Goal: Task Accomplishment & Management: Use online tool/utility

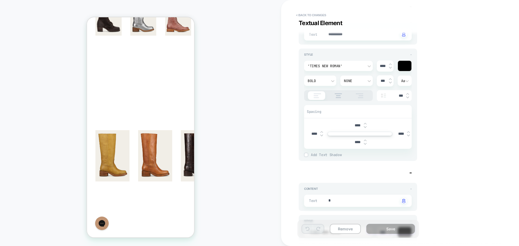
scroll to position [1081, 0]
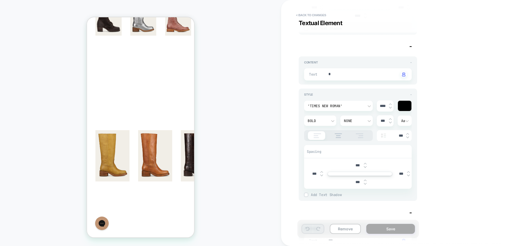
type textarea "*"
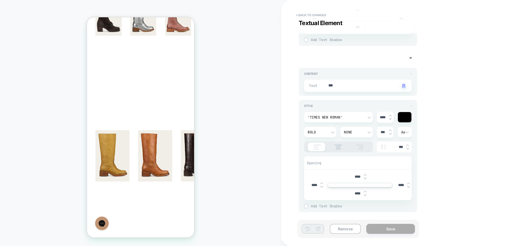
scroll to position [1338, 0]
click at [0, 0] on button "< Back to changes" at bounding box center [0, 0] width 0 height 0
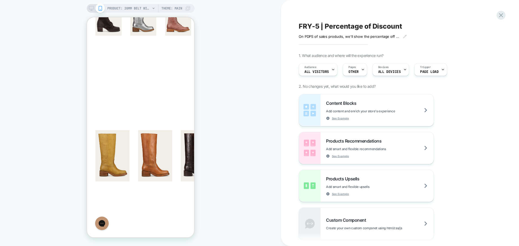
click at [344, 26] on span "FRY-5 | Percentage of Discount" at bounding box center [350, 26] width 103 height 8
click at [103, 32] on textarea "**********" at bounding box center [97, 34] width 12 height 5
type textarea "**********"
click at [104, 39] on icon at bounding box center [91, 42] width 26 height 6
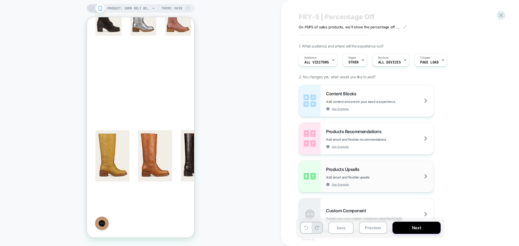
scroll to position [0, 0]
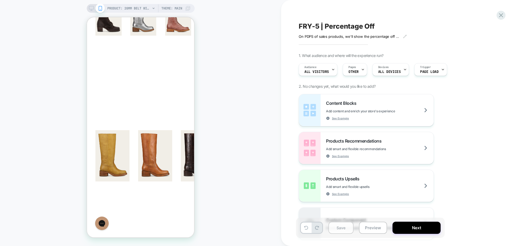
click at [336, 228] on button "Save" at bounding box center [340, 228] width 25 height 12
click at [500, 14] on icon at bounding box center [500, 15] width 7 height 7
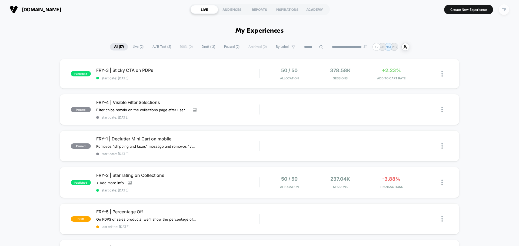
click at [503, 11] on div "TF" at bounding box center [504, 9] width 11 height 11
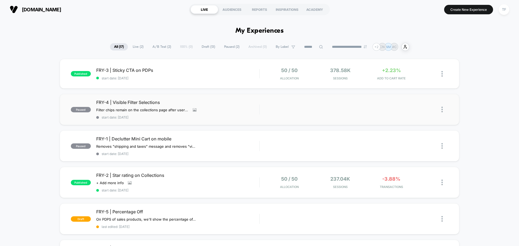
click at [442, 111] on img at bounding box center [441, 110] width 1 height 6
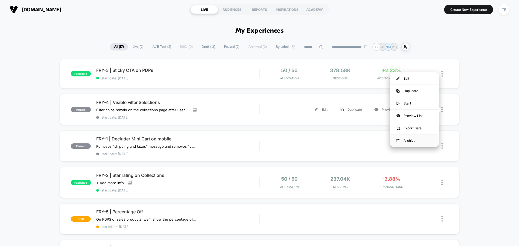
click at [419, 143] on div "Archive" at bounding box center [414, 141] width 49 height 12
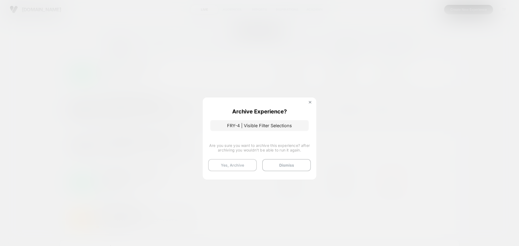
click at [243, 166] on button "Yes, Archive" at bounding box center [232, 165] width 49 height 12
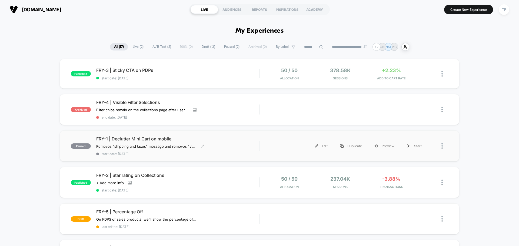
click at [212, 149] on div "FRY-1 | Declutter Mini Cart on mobile Removes "shipping and taxes" message and …" at bounding box center [177, 146] width 163 height 20
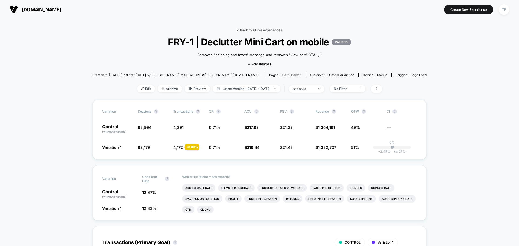
click at [272, 29] on link "< Back to all live experiences" at bounding box center [259, 30] width 45 height 4
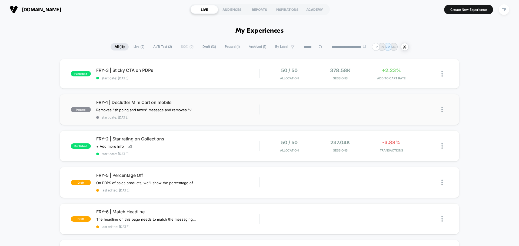
click at [442, 111] on img at bounding box center [441, 110] width 1 height 6
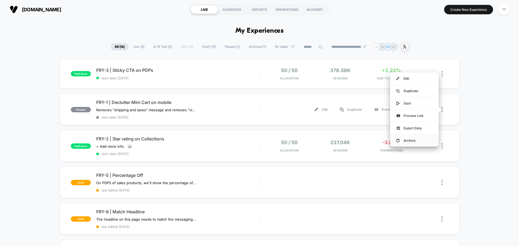
click at [412, 141] on div "Archive" at bounding box center [414, 141] width 49 height 12
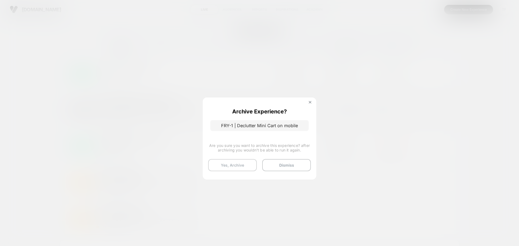
click at [240, 165] on button "Yes, Archive" at bounding box center [232, 165] width 49 height 12
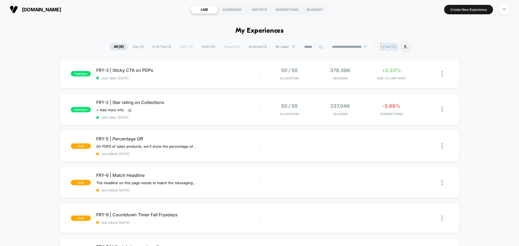
click at [252, 48] on span "Archived ( 2 )" at bounding box center [258, 46] width 26 height 7
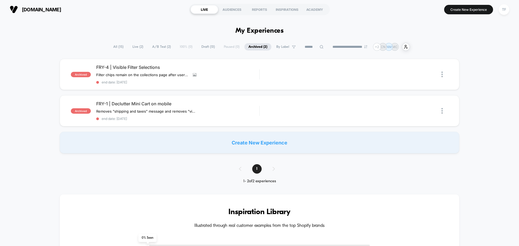
click at [114, 47] on span "All ( 15 )" at bounding box center [118, 46] width 18 height 7
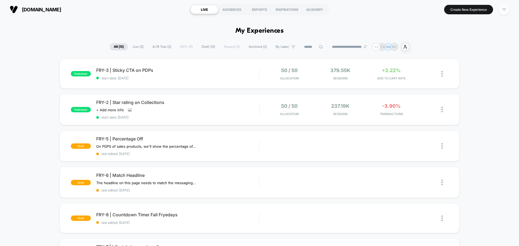
click at [504, 13] on div "TF" at bounding box center [504, 9] width 11 height 11
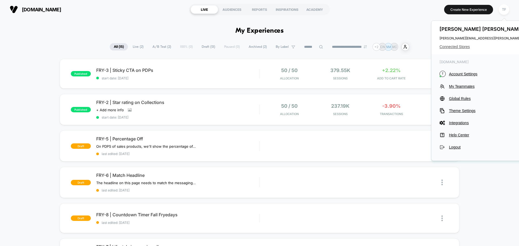
click at [454, 45] on span "Connected Stores" at bounding box center [492, 47] width 107 height 4
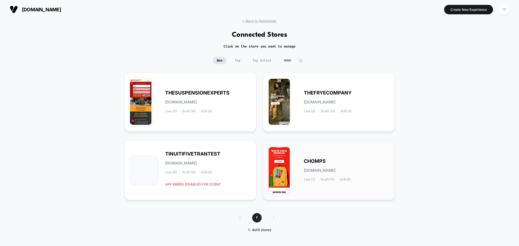
click at [365, 159] on div "CHOMPS [DOMAIN_NAME] Live (7) Draft (11) A/B (5)" at bounding box center [346, 170] width 85 height 22
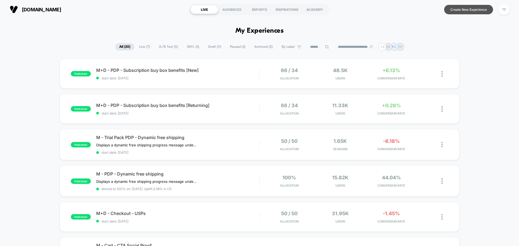
click at [475, 9] on button "Create New Experience" at bounding box center [468, 9] width 49 height 9
